Goal: Information Seeking & Learning: Learn about a topic

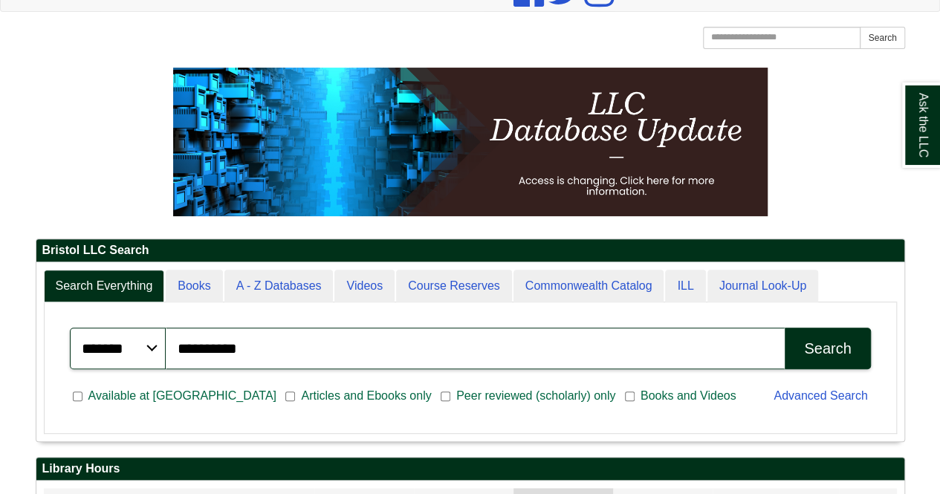
type input "*********"
click at [785, 328] on button "Search" at bounding box center [827, 349] width 85 height 42
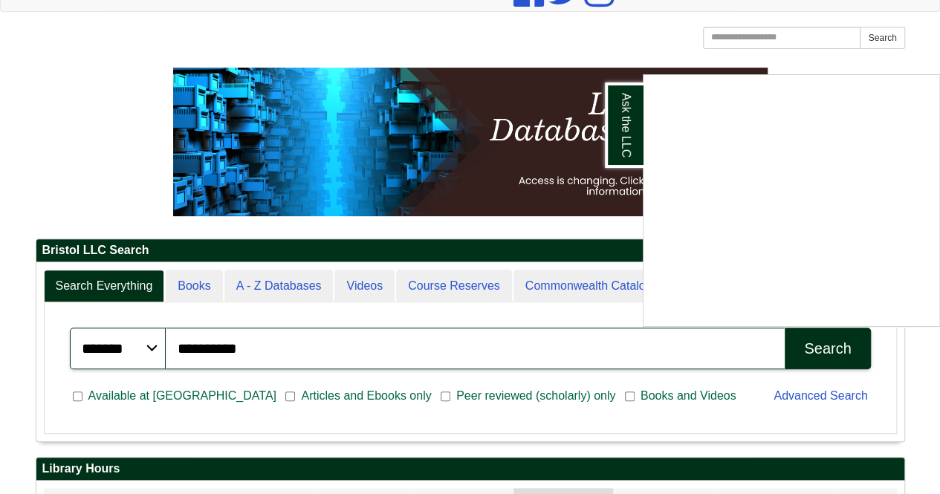
click at [918, 357] on div "Ask the LLC" at bounding box center [470, 247] width 940 height 494
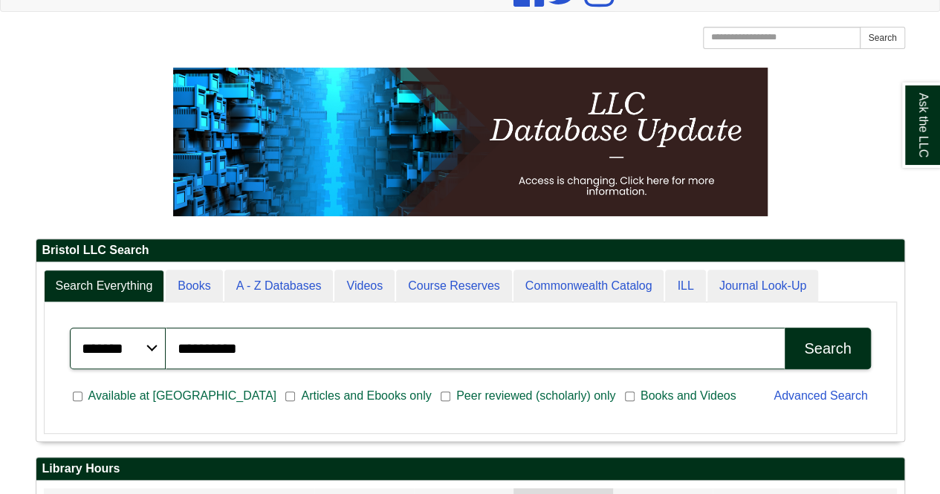
scroll to position [178, 868]
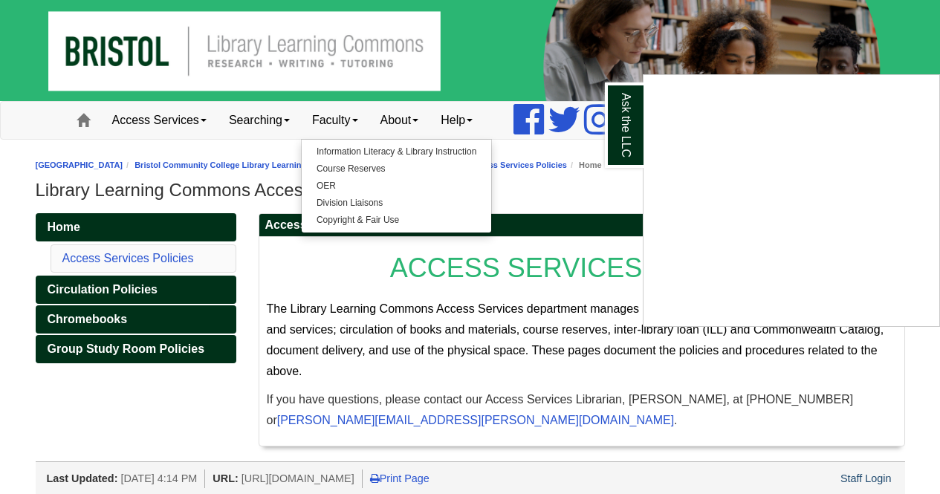
scroll to position [4, 0]
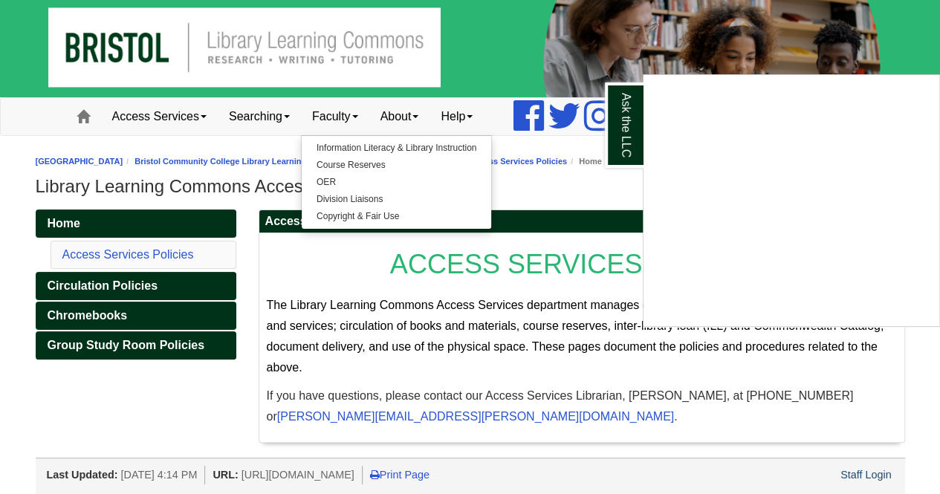
click at [559, 204] on div "Ask the LLC" at bounding box center [470, 247] width 940 height 494
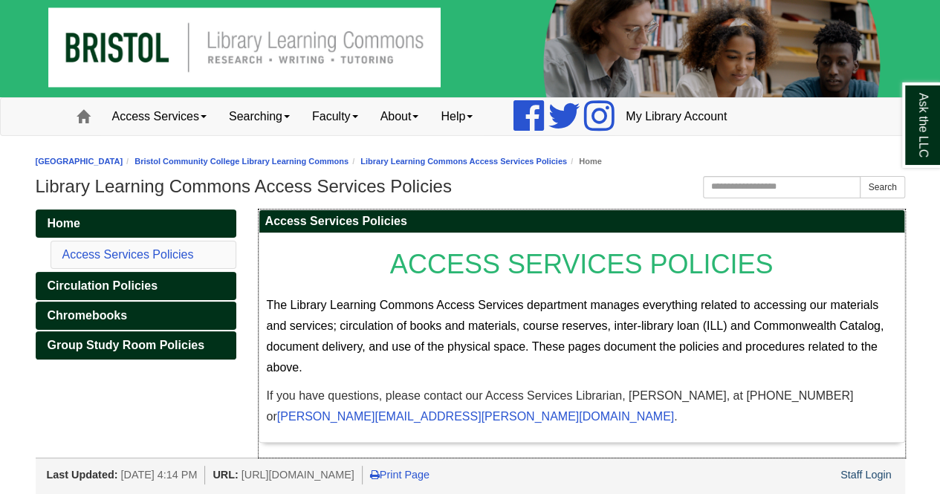
click at [512, 251] on span "ACCESS SERVICES POLICIES" at bounding box center [581, 264] width 383 height 30
click at [168, 219] on link "Home" at bounding box center [136, 224] width 201 height 28
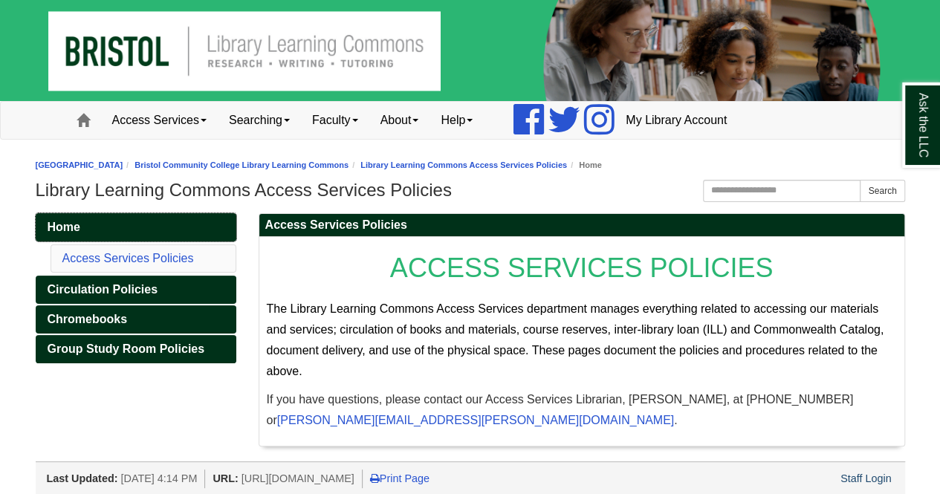
click at [168, 219] on link "Home" at bounding box center [136, 227] width 201 height 28
